Goal: Check status: Check status

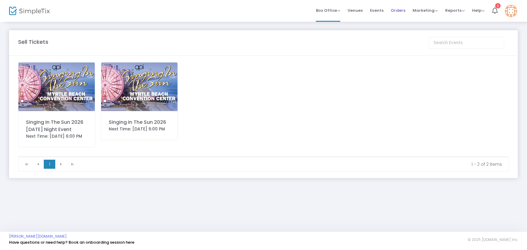
click at [400, 9] on span "Orders" at bounding box center [398, 10] width 14 height 15
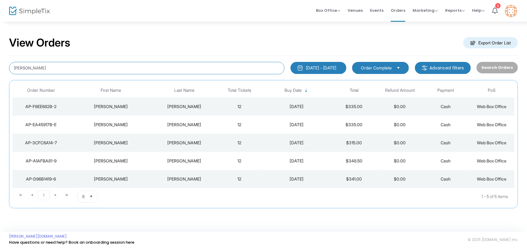
drag, startPoint x: 45, startPoint y: 70, endPoint x: 13, endPoint y: 65, distance: 32.6
click at [13, 65] on input "[PERSON_NAME]" at bounding box center [146, 68] width 275 height 12
type input "[PERSON_NAME]"
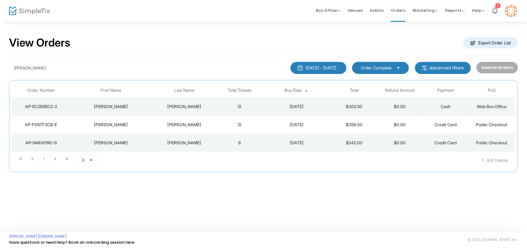
click at [307, 106] on div "[DATE]" at bounding box center [297, 107] width 66 height 6
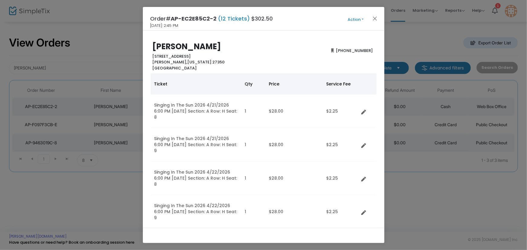
click at [364, 18] on button "Action" at bounding box center [356, 19] width 36 height 7
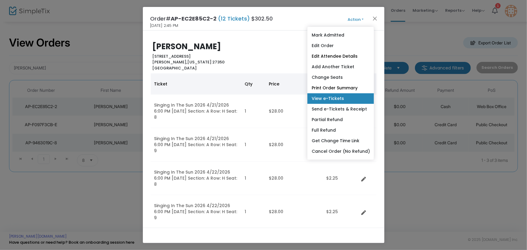
click at [338, 101] on link "View e-Tickets" at bounding box center [340, 98] width 66 height 11
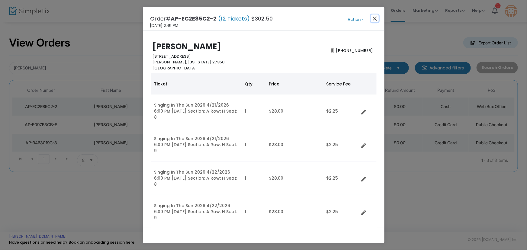
click at [371, 17] on button "Close" at bounding box center [375, 18] width 8 height 8
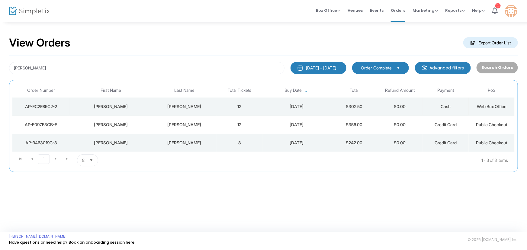
click at [296, 107] on div "[DATE]" at bounding box center [297, 107] width 66 height 6
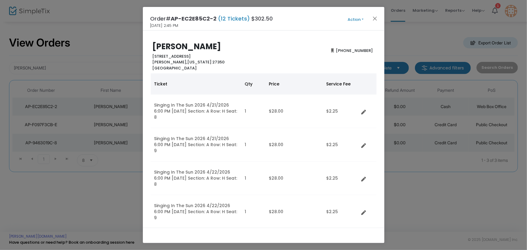
click at [359, 18] on button "Action" at bounding box center [356, 19] width 36 height 7
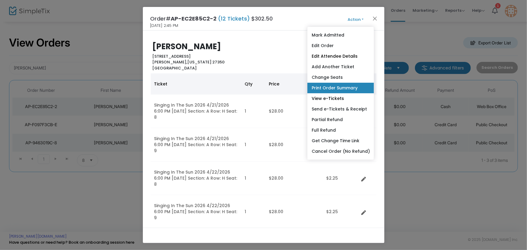
click at [339, 88] on link "Print Order Summary" at bounding box center [340, 88] width 66 height 11
